Goal: Task Accomplishment & Management: Complete application form

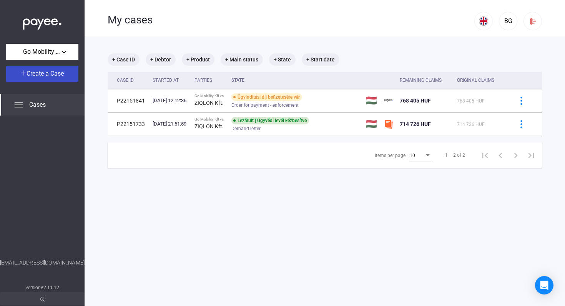
click at [42, 74] on span "Create a Case" at bounding box center [45, 73] width 37 height 7
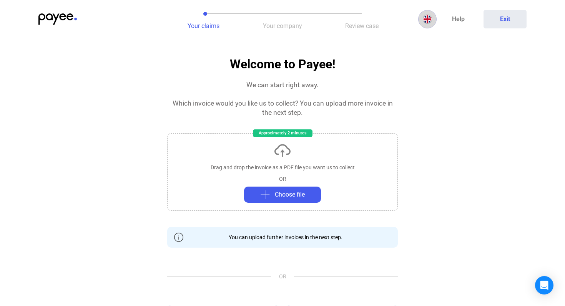
click at [424, 15] on img at bounding box center [427, 19] width 9 height 9
click at [428, 38] on img at bounding box center [428, 37] width 9 height 9
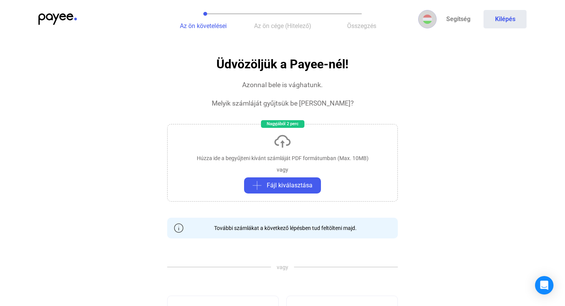
click at [428, 20] on img at bounding box center [427, 19] width 9 height 9
click at [384, 100] on div at bounding box center [282, 153] width 565 height 306
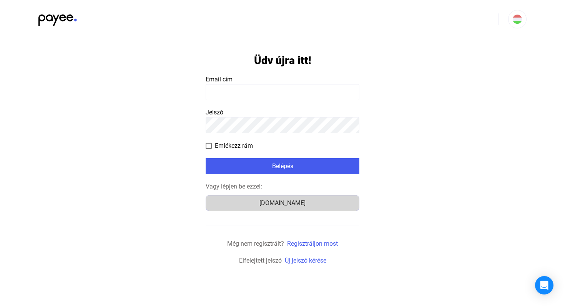
click at [293, 206] on div "Számlázz.hu" at bounding box center [282, 203] width 148 height 9
